Goal: Task Accomplishment & Management: Use online tool/utility

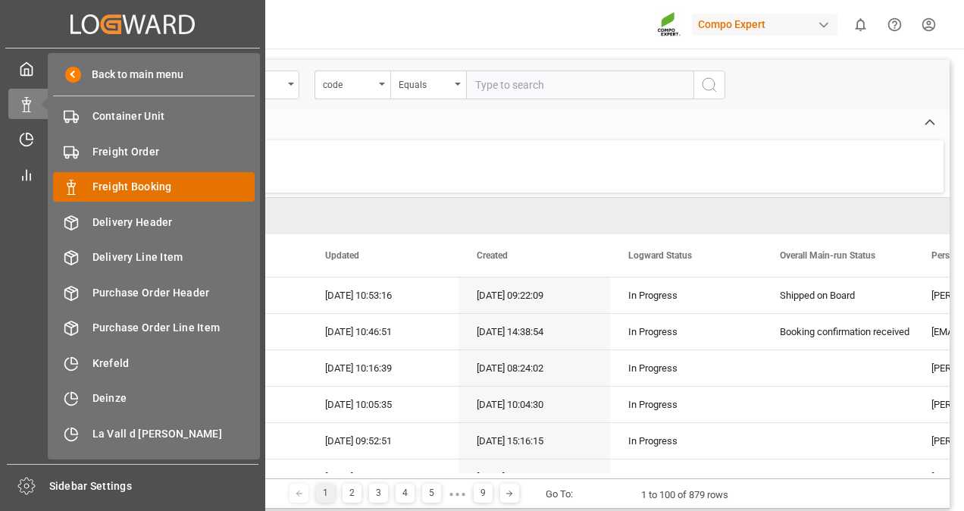
click at [136, 185] on span "Freight Booking" at bounding box center [174, 187] width 163 height 16
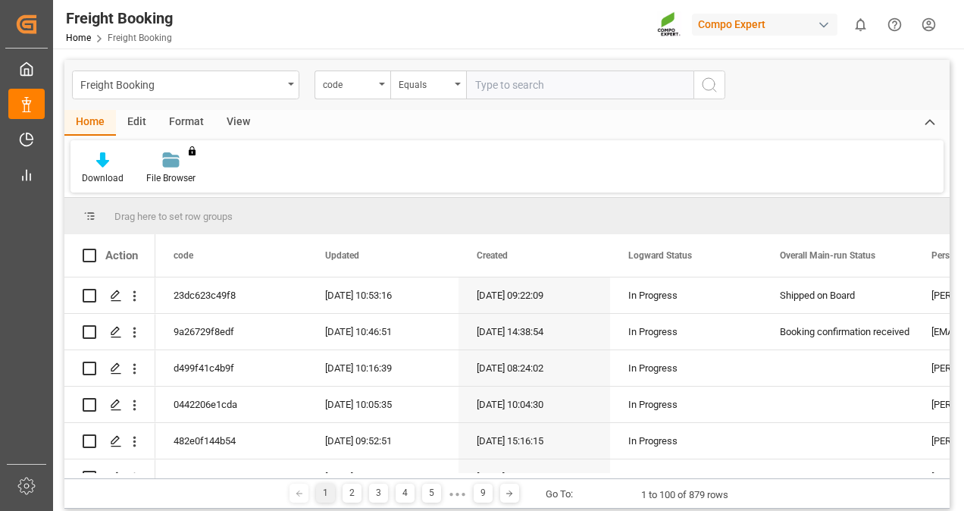
click at [234, 118] on div "View" at bounding box center [238, 123] width 46 height 26
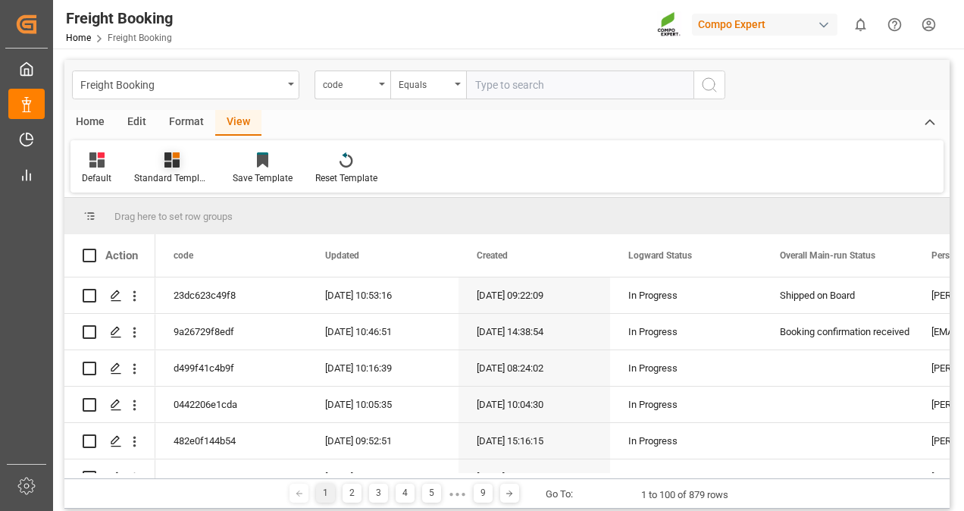
click at [168, 159] on icon at bounding box center [172, 159] width 15 height 15
click at [170, 208] on div "Overview Countries" at bounding box center [212, 214] width 133 height 16
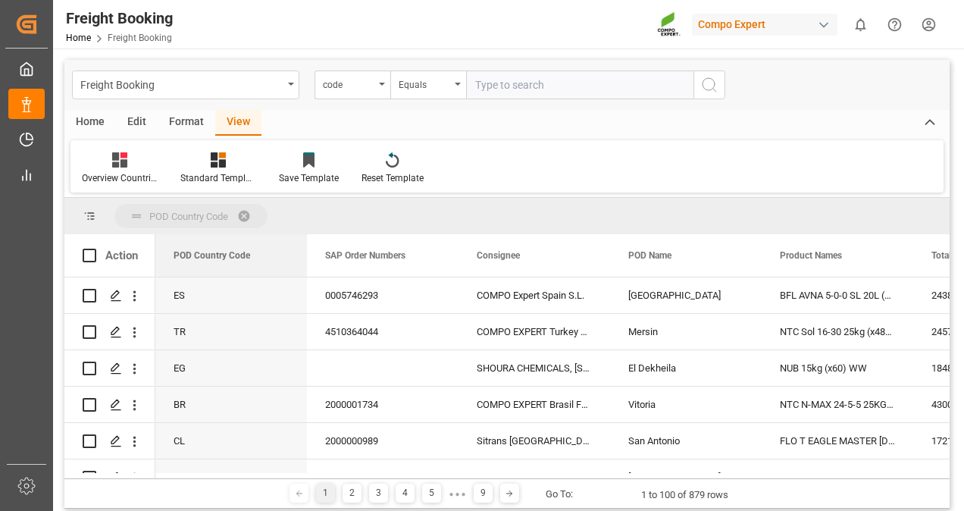
drag, startPoint x: 208, startPoint y: 255, endPoint x: 243, endPoint y: 203, distance: 62.7
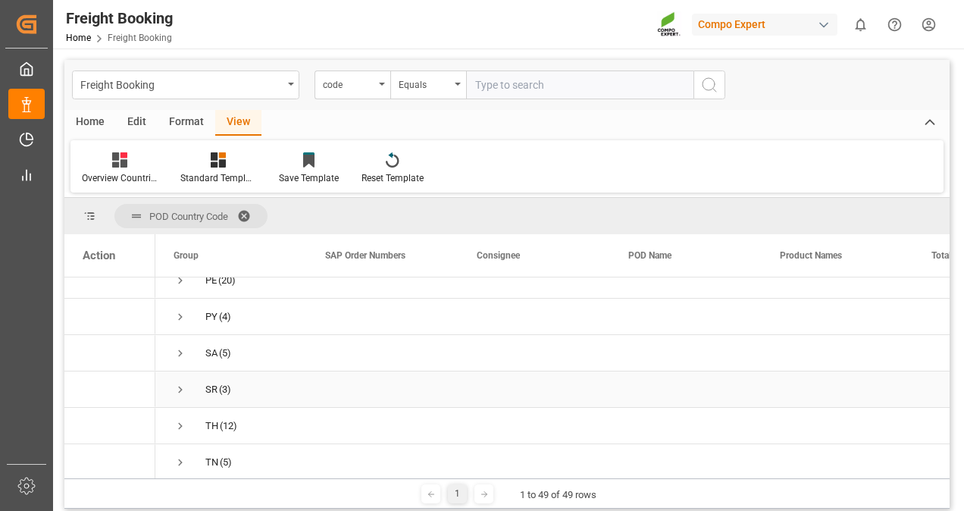
scroll to position [1365, 0]
click at [179, 419] on span "Press SPACE to select this row." at bounding box center [181, 423] width 14 height 14
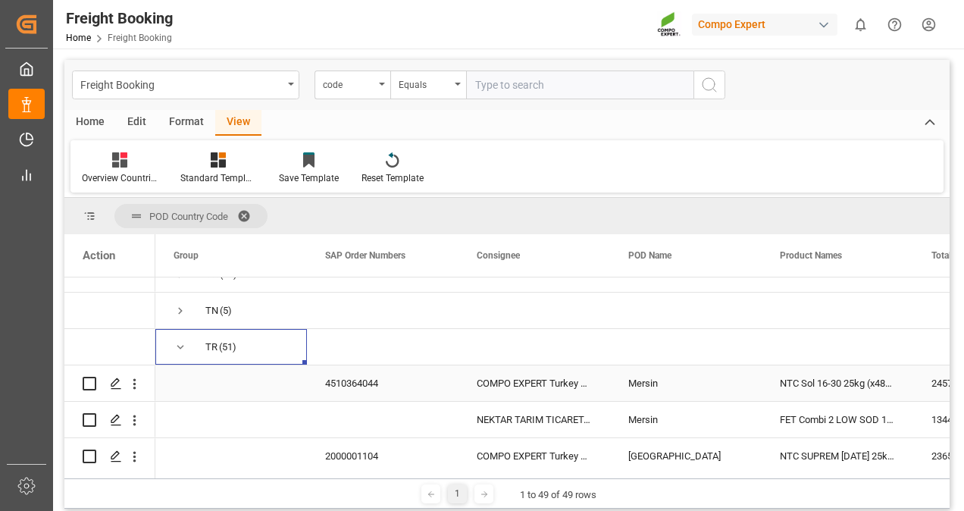
scroll to position [1516, 0]
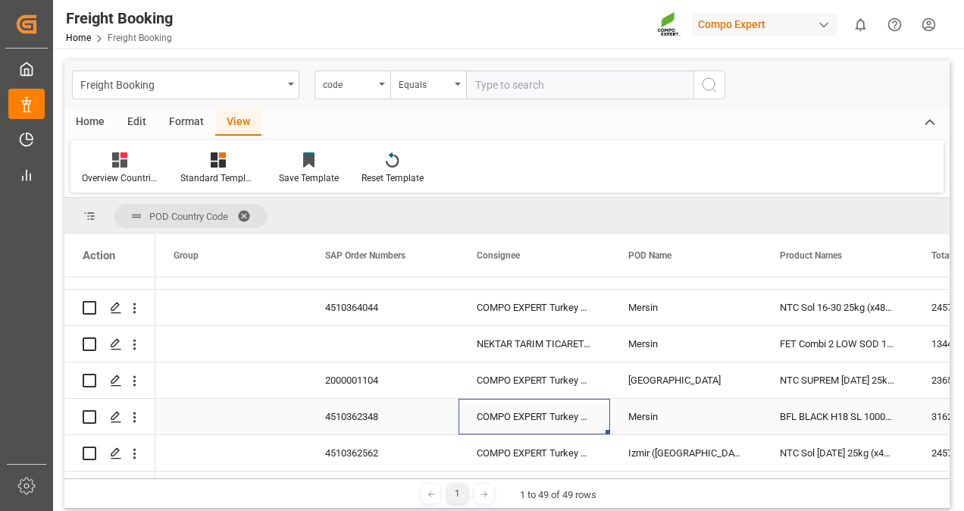
click at [506, 415] on div "COMPO EXPERT Turkey Tarim Ltd." at bounding box center [535, 417] width 152 height 36
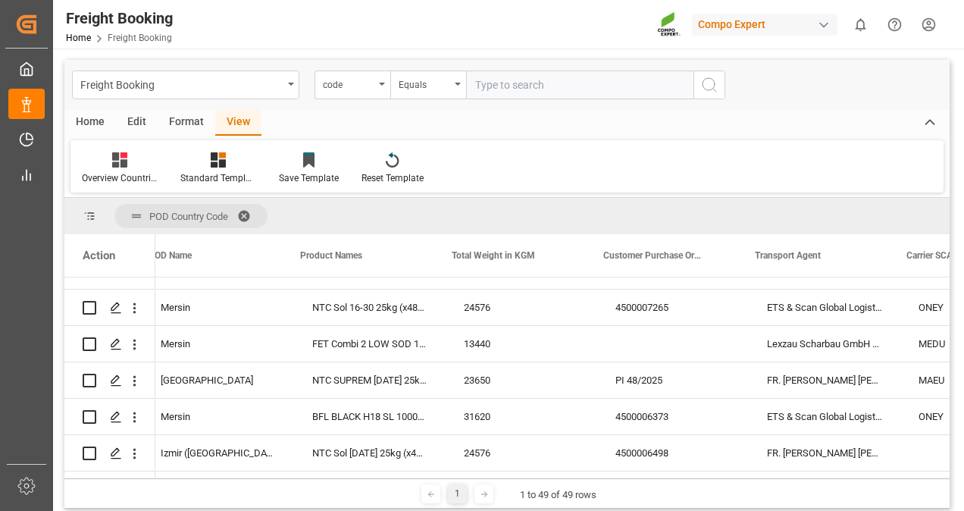
scroll to position [0, 0]
